Goal: Transaction & Acquisition: Obtain resource

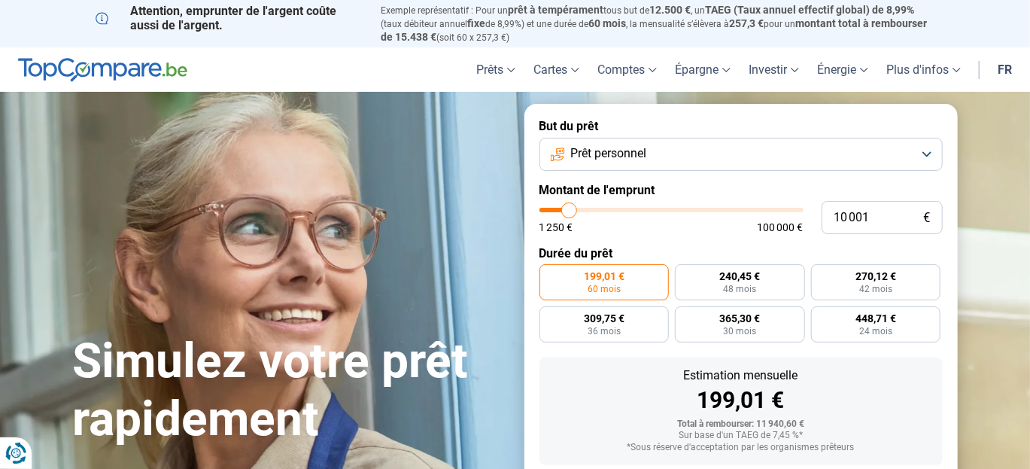
click at [928, 147] on button "Prêt personnel" at bounding box center [740, 154] width 403 height 33
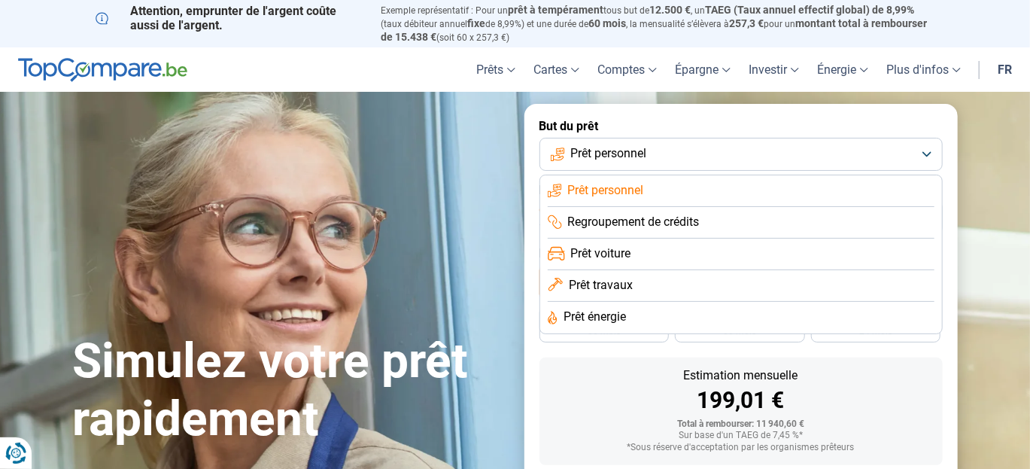
click at [928, 147] on button "Prêt personnel" at bounding box center [740, 154] width 403 height 33
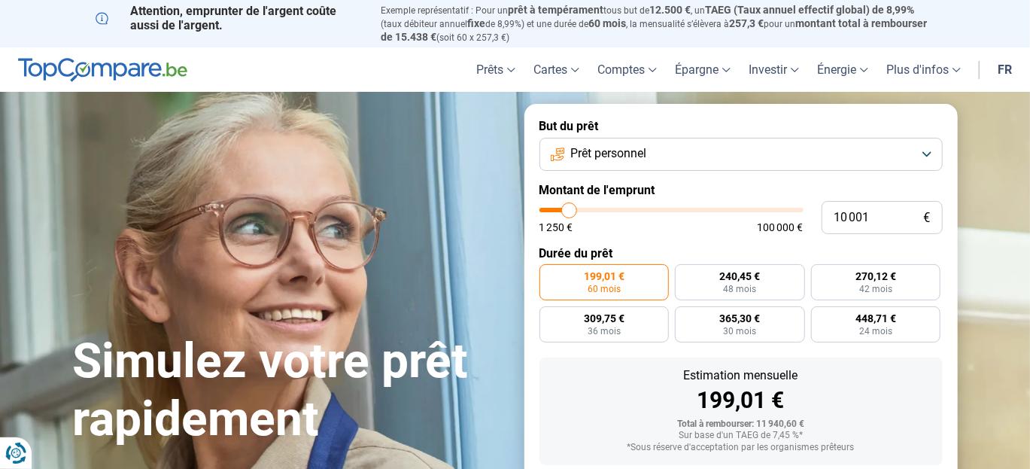
type input "19 000"
type input "19000"
click at [591, 210] on input "range" at bounding box center [671, 210] width 264 height 5
radio input "false"
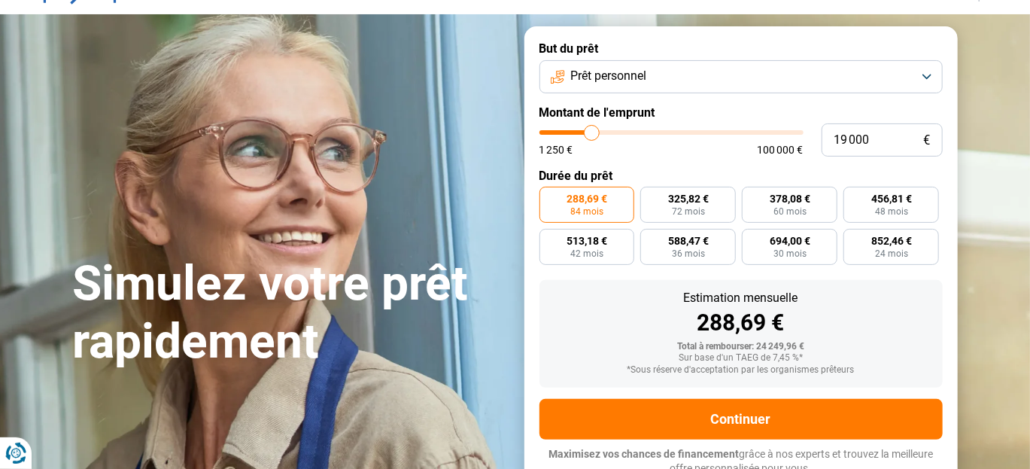
scroll to position [86, 0]
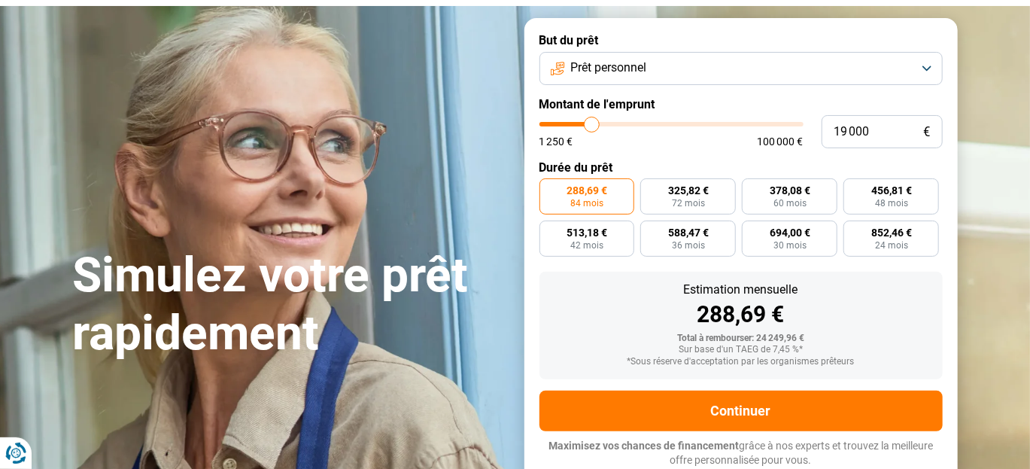
type input "26 750"
type input "26750"
click at [611, 122] on input "range" at bounding box center [671, 124] width 264 height 5
radio input "false"
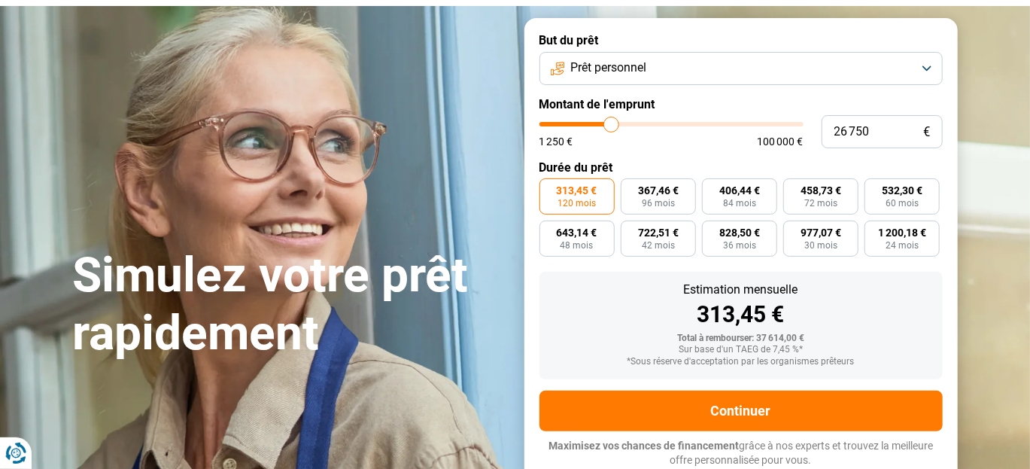
type input "17 000"
type input "17000"
click at [586, 122] on input "range" at bounding box center [671, 124] width 264 height 5
radio input "true"
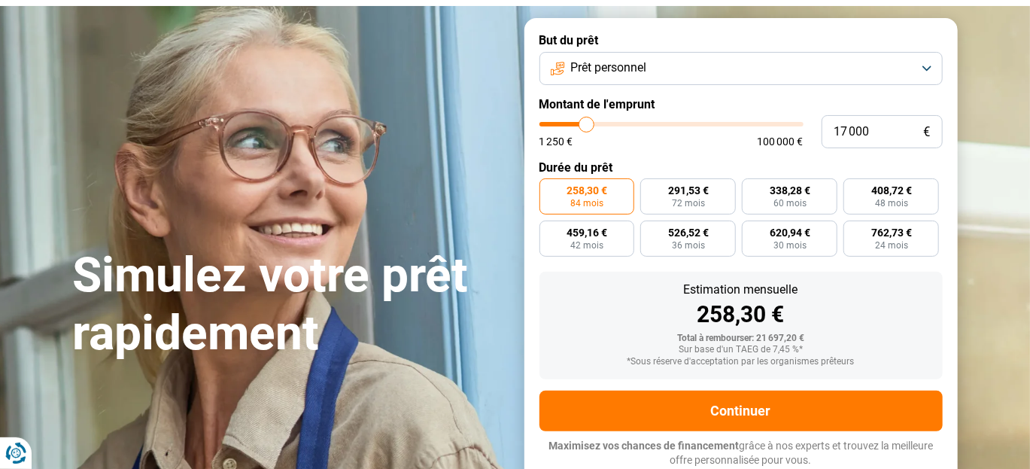
type input "10 500"
type input "10500"
click at [570, 122] on input "range" at bounding box center [671, 124] width 264 height 5
radio input "true"
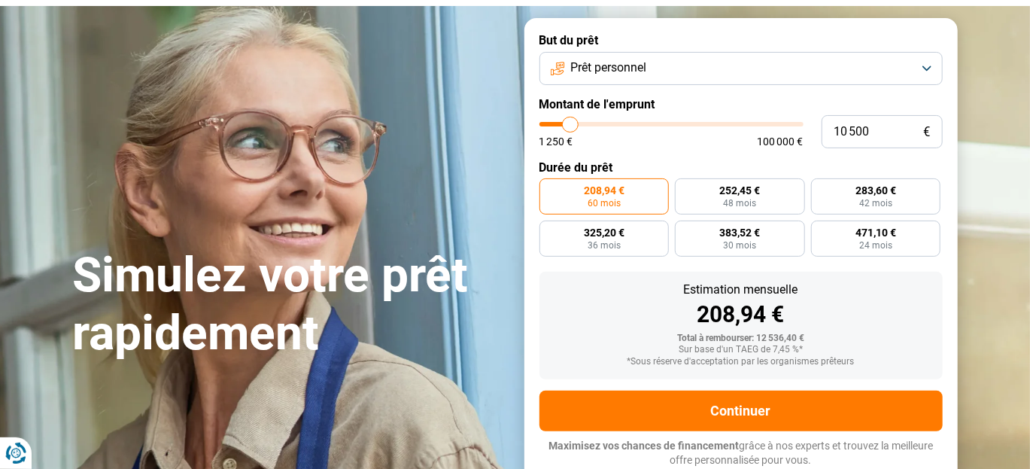
click at [574, 122] on input "range" at bounding box center [671, 124] width 264 height 5
click at [576, 122] on input "range" at bounding box center [671, 124] width 264 height 5
type input "14 500"
type input "14500"
click at [580, 122] on input "range" at bounding box center [671, 124] width 264 height 5
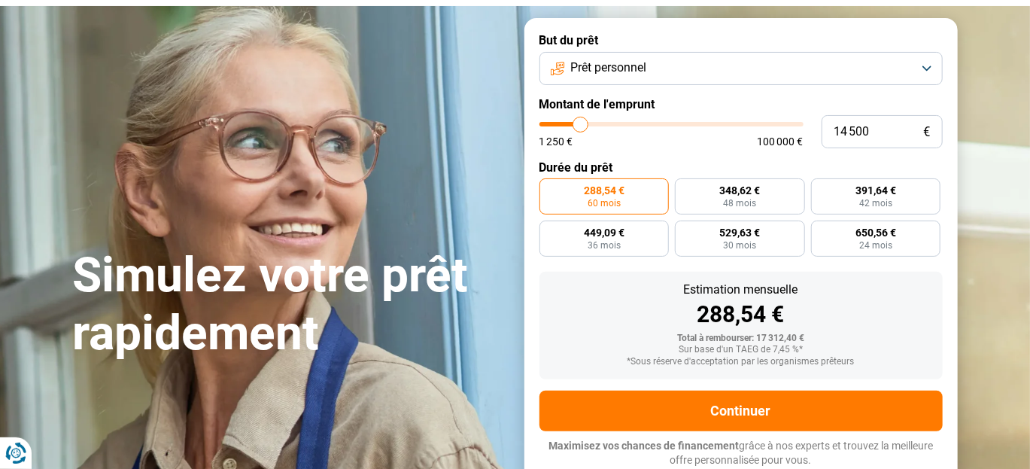
click at [577, 123] on input "range" at bounding box center [671, 124] width 264 height 5
click at [573, 123] on input "range" at bounding box center [671, 124] width 264 height 5
click at [849, 131] on input "14 500" at bounding box center [882, 131] width 121 height 33
click at [848, 129] on input "14 500" at bounding box center [882, 131] width 121 height 33
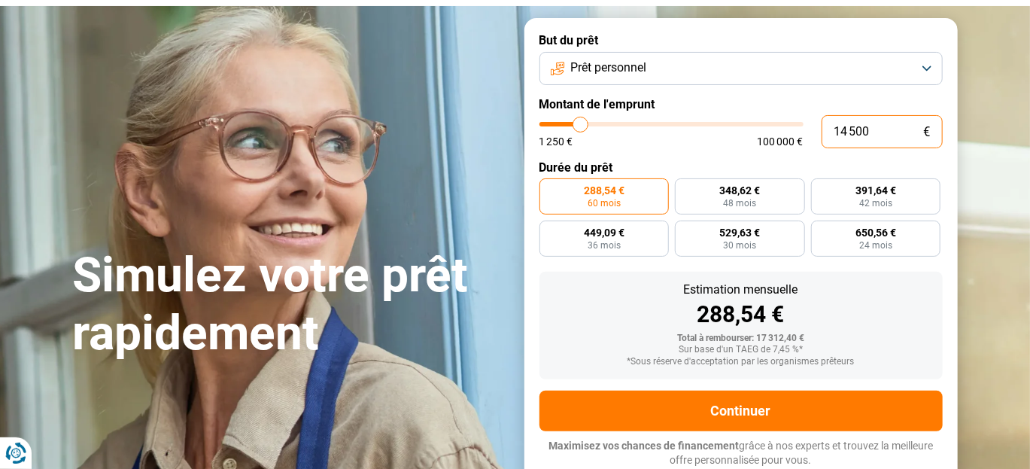
type input "1 500"
type input "1500"
radio input "true"
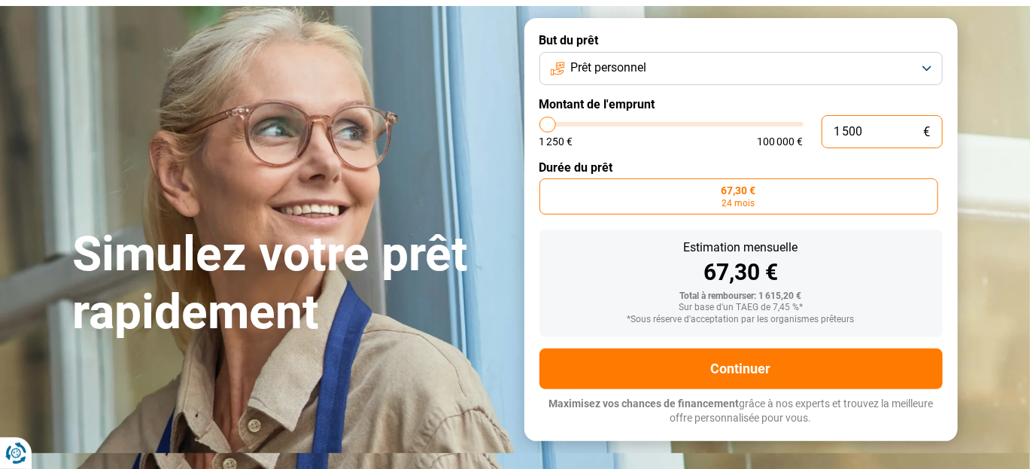
type input "12 500"
type input "12500"
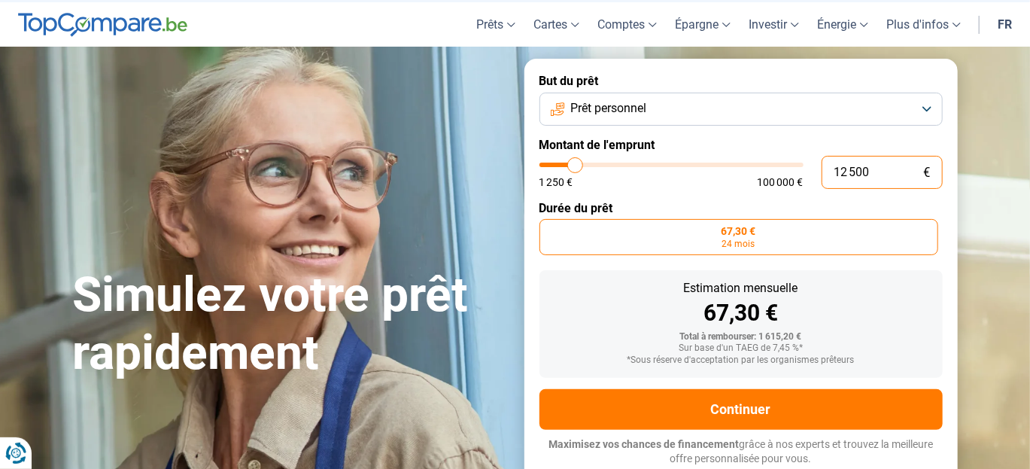
scroll to position [44, 0]
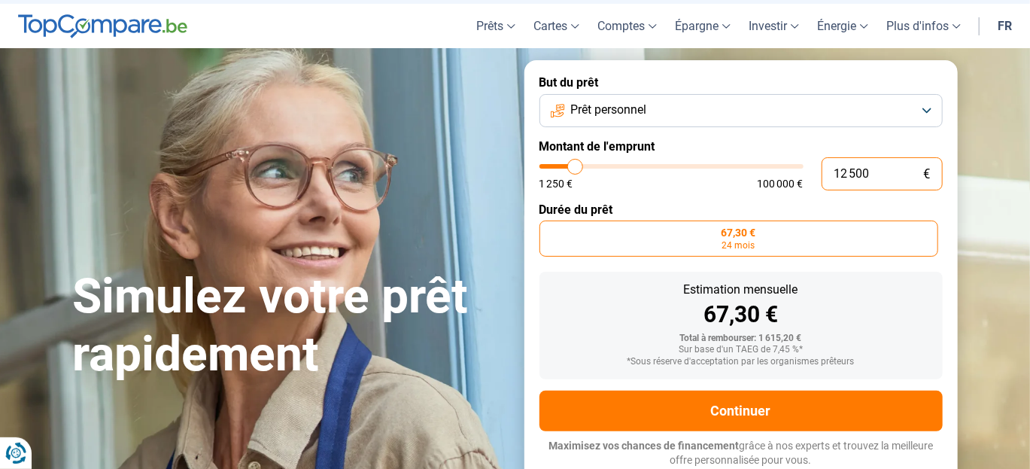
radio input "false"
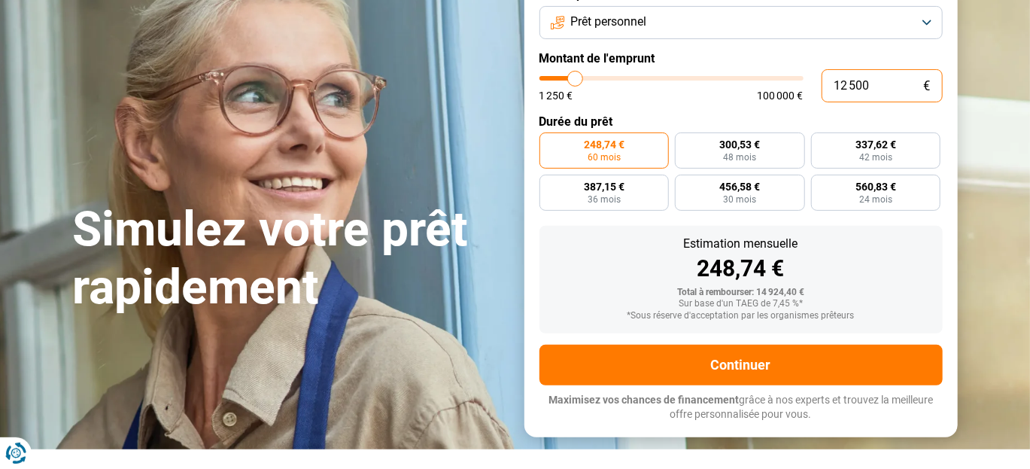
scroll to position [132, 0]
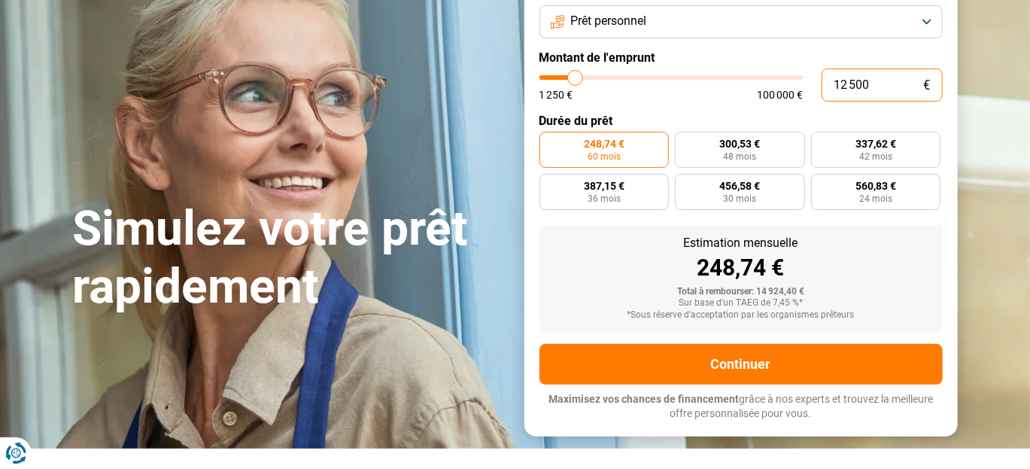
type input "12 500"
